Goal: Transaction & Acquisition: Purchase product/service

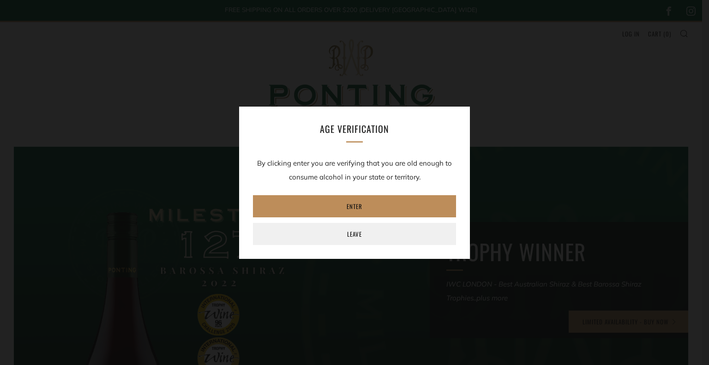
click at [366, 201] on link "Enter" at bounding box center [354, 206] width 203 height 22
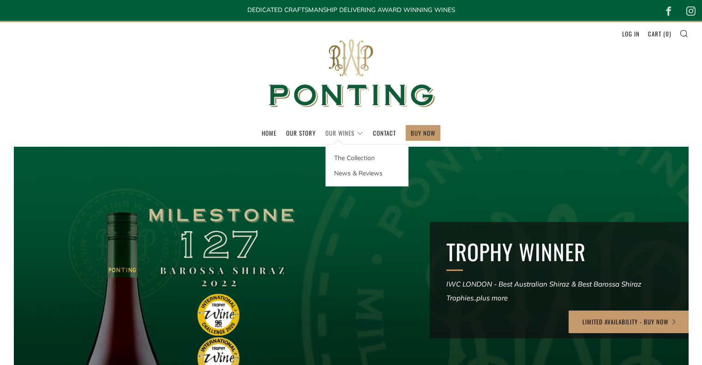
click at [349, 131] on link "Our Wines" at bounding box center [345, 133] width 38 height 15
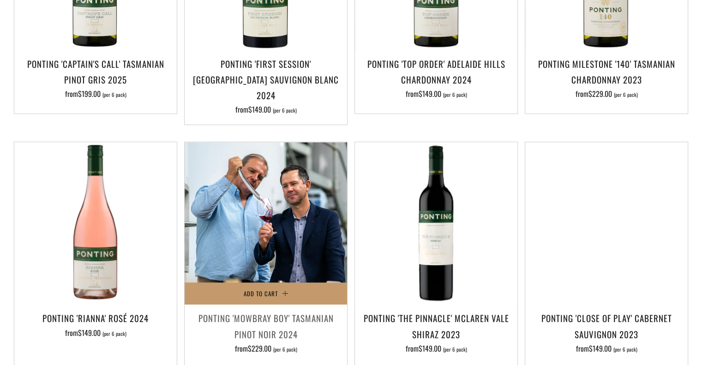
scroll to position [462, 0]
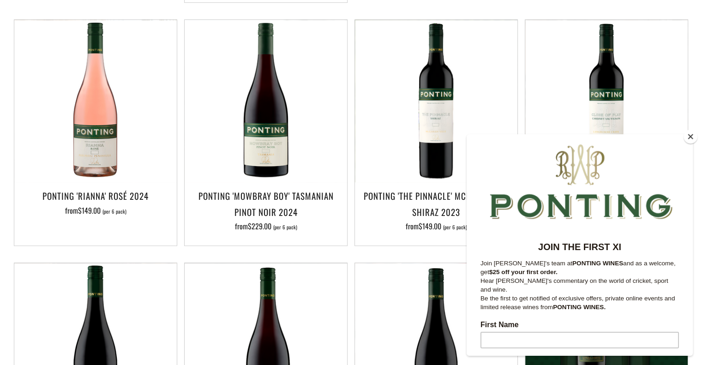
click at [689, 137] on button "Close" at bounding box center [691, 137] width 14 height 14
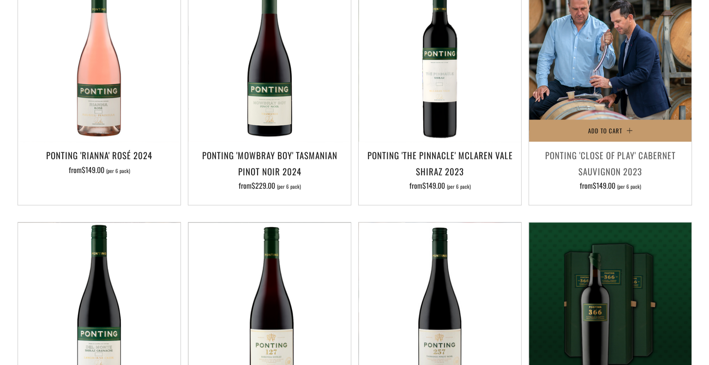
scroll to position [416, 0]
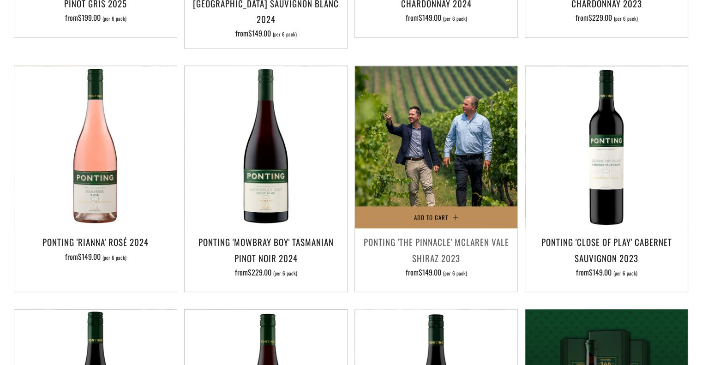
click at [456, 206] on button "Add to Cart" at bounding box center [436, 217] width 163 height 22
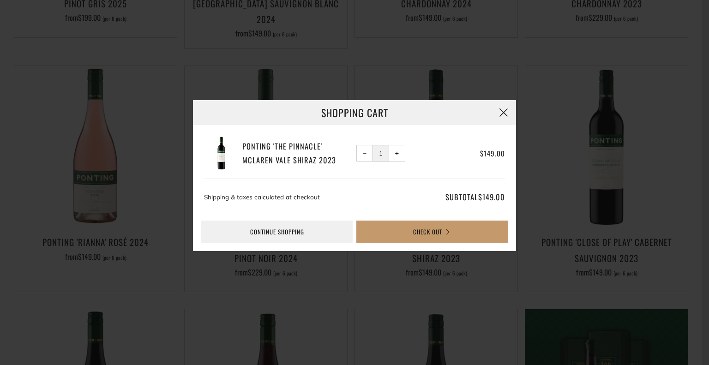
click at [504, 114] on button "button" at bounding box center [503, 112] width 25 height 25
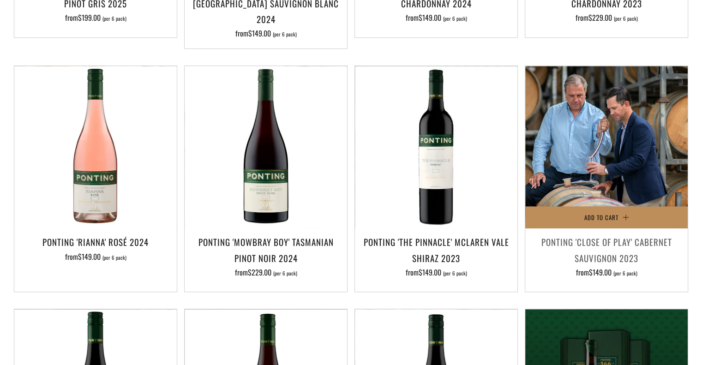
click at [626, 206] on button "Add to Cart" at bounding box center [607, 217] width 163 height 22
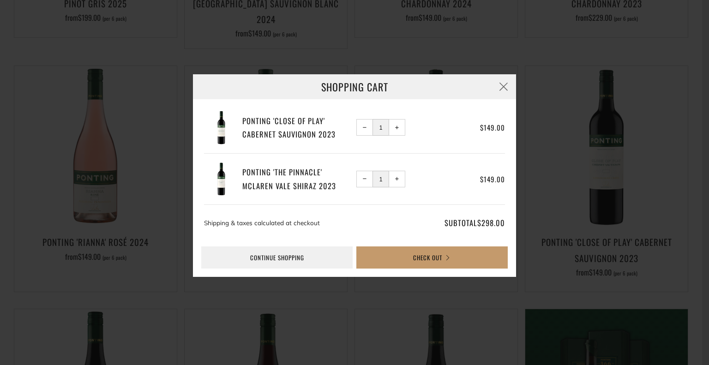
click at [398, 128] on span "+" at bounding box center [397, 128] width 4 height 4
click at [397, 127] on span "+" at bounding box center [397, 128] width 4 height 4
click at [398, 178] on span "+" at bounding box center [397, 179] width 4 height 4
click at [395, 179] on span "+" at bounding box center [397, 179] width 4 height 4
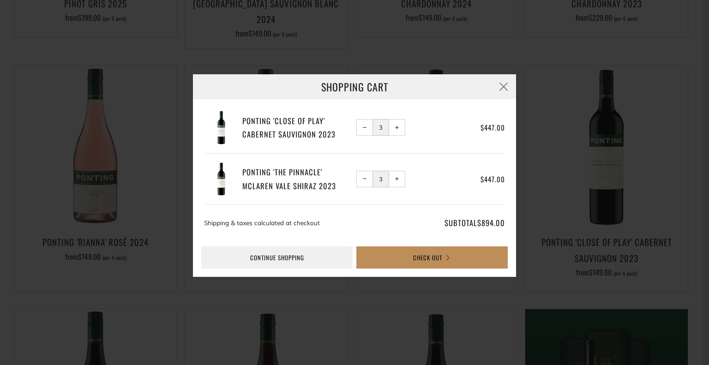
click at [447, 258] on button "Check Out" at bounding box center [432, 258] width 151 height 22
